Goal: Task Accomplishment & Management: Complete application form

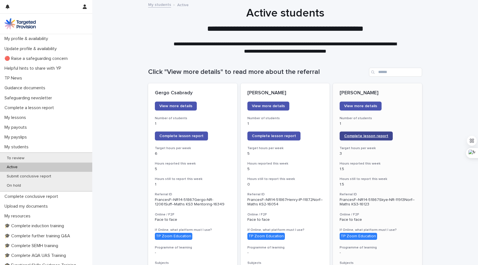
click at [236, 134] on span "Complete lesson report" at bounding box center [366, 136] width 44 height 4
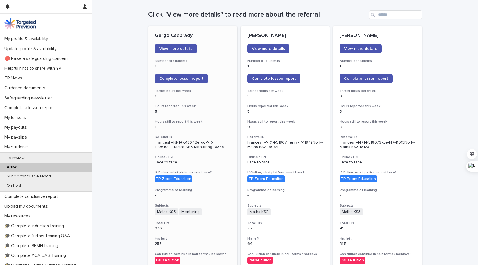
scroll to position [67, 0]
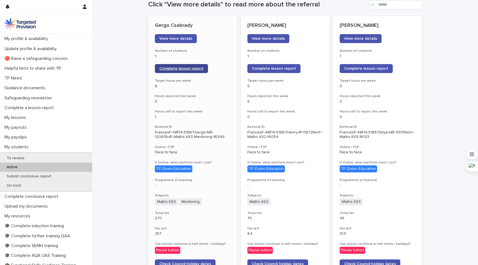
click at [190, 68] on span "Complete lesson report" at bounding box center [181, 68] width 44 height 4
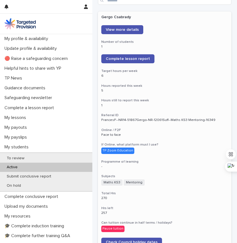
click at [24, 168] on div "Active" at bounding box center [46, 166] width 92 height 9
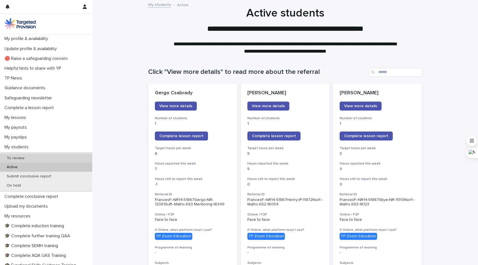
click at [23, 157] on p "To review" at bounding box center [15, 158] width 27 height 5
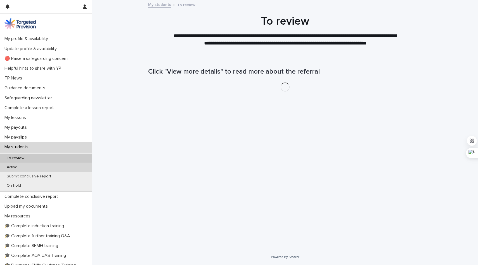
click at [18, 167] on p "Active" at bounding box center [12, 167] width 20 height 5
